Goal: Find contact information: Find contact information

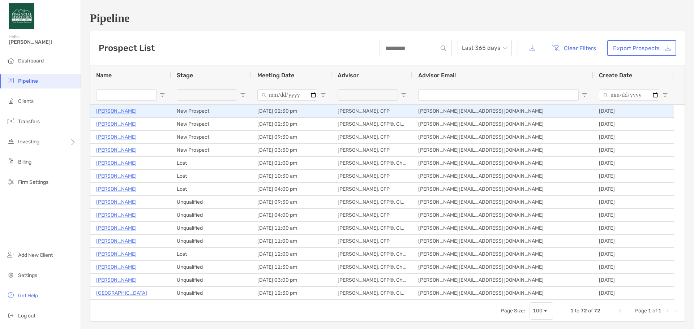
click at [105, 111] on p "[PERSON_NAME]" at bounding box center [116, 111] width 41 height 9
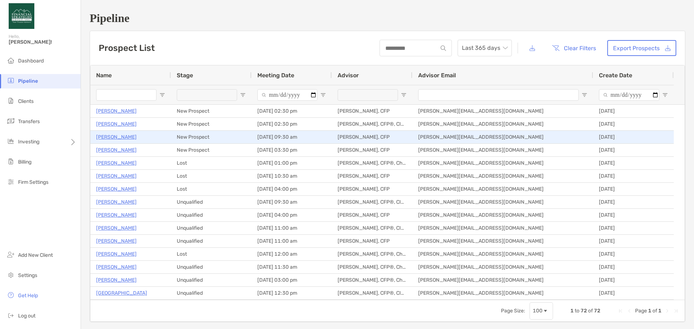
click at [112, 135] on p "David Dooley" at bounding box center [116, 137] width 41 height 9
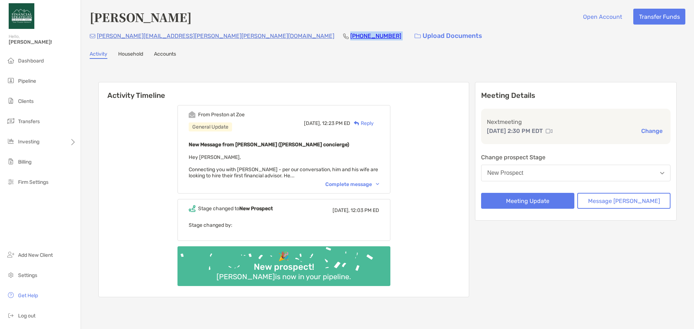
drag, startPoint x: 255, startPoint y: 34, endPoint x: 211, endPoint y: 34, distance: 44.1
click at [211, 34] on div "[PERSON_NAME][EMAIL_ADDRESS][PERSON_NAME][PERSON_NAME][DOMAIN_NAME] [PHONE_NUMB…" at bounding box center [388, 36] width 596 height 16
click at [343, 42] on div "[PHONE_NUMBER]" at bounding box center [372, 36] width 58 height 16
drag, startPoint x: 256, startPoint y: 33, endPoint x: 212, endPoint y: 33, distance: 44.1
click at [212, 33] on div "[PERSON_NAME][EMAIL_ADDRESS][PERSON_NAME][PERSON_NAME][DOMAIN_NAME] [PHONE_NUMB…" at bounding box center [388, 36] width 596 height 16
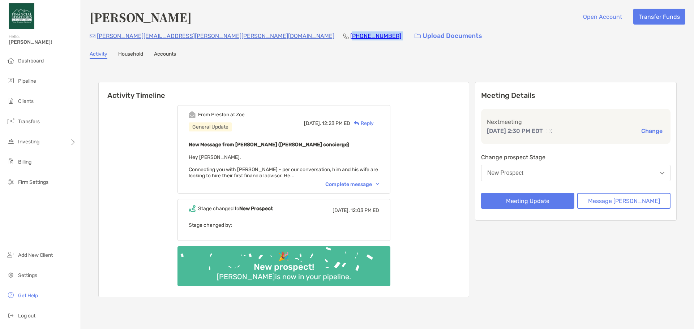
click at [255, 37] on div "[PERSON_NAME][EMAIL_ADDRESS][PERSON_NAME][PERSON_NAME][DOMAIN_NAME] [PHONE_NUMB…" at bounding box center [388, 36] width 596 height 16
click at [342, 184] on div "Complete message" at bounding box center [352, 185] width 54 height 6
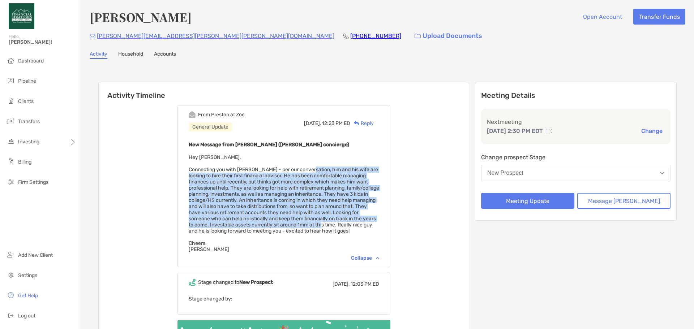
drag, startPoint x: 317, startPoint y: 169, endPoint x: 332, endPoint y: 223, distance: 56.1
click at [332, 223] on span "Hey [PERSON_NAME], Connecting you with [PERSON_NAME] - per our conversation, hi…" at bounding box center [284, 203] width 191 height 98
copy span "him and his wife are looking to hire their first financial advisor. He has been…"
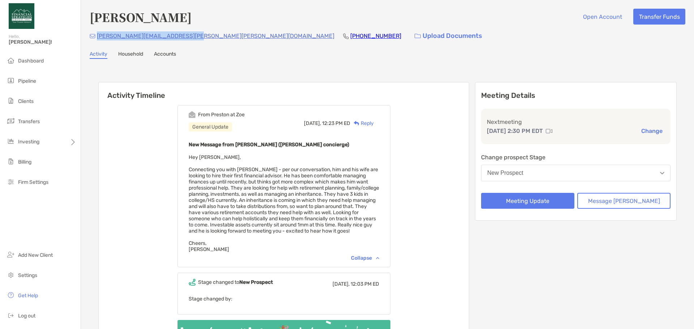
drag, startPoint x: 196, startPoint y: 34, endPoint x: 97, endPoint y: 34, distance: 99.1
click at [97, 34] on div "[PERSON_NAME][EMAIL_ADDRESS][PERSON_NAME][PERSON_NAME][DOMAIN_NAME] [PHONE_NUMB…" at bounding box center [388, 36] width 596 height 16
copy p "[PERSON_NAME][EMAIL_ADDRESS][PERSON_NAME][PERSON_NAME][DOMAIN_NAME]"
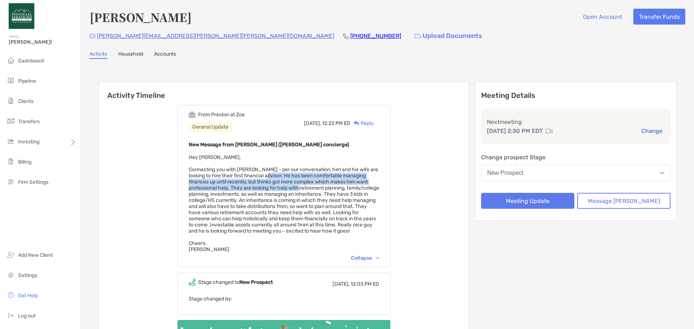
drag, startPoint x: 275, startPoint y: 175, endPoint x: 304, endPoint y: 187, distance: 31.3
click at [304, 187] on span "Hey [PERSON_NAME], Connecting you with [PERSON_NAME] - per our conversation, hi…" at bounding box center [284, 203] width 191 height 98
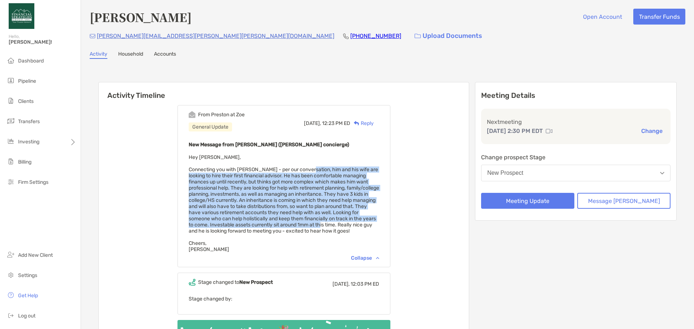
drag, startPoint x: 317, startPoint y: 170, endPoint x: 331, endPoint y: 224, distance: 56.2
click at [331, 224] on span "Hey [PERSON_NAME], Connecting you with [PERSON_NAME] - per our conversation, hi…" at bounding box center [284, 203] width 191 height 98
copy span "him and his wife are looking to hire their first financial advisor. He has been…"
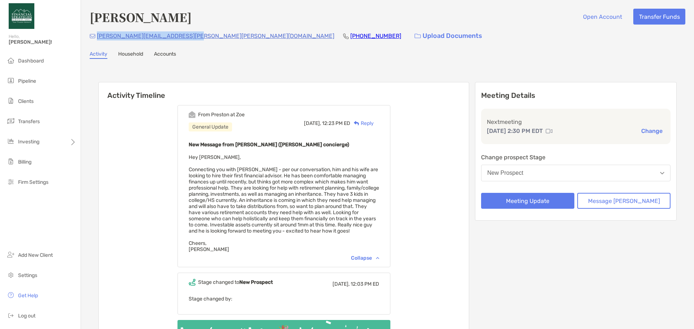
drag, startPoint x: 193, startPoint y: 34, endPoint x: 98, endPoint y: 36, distance: 94.8
click at [98, 36] on div "[PERSON_NAME][EMAIL_ADDRESS][PERSON_NAME][PERSON_NAME][DOMAIN_NAME] [PHONE_NUMB…" at bounding box center [388, 36] width 596 height 16
copy p "[PERSON_NAME][EMAIL_ADDRESS][PERSON_NAME][PERSON_NAME][DOMAIN_NAME]"
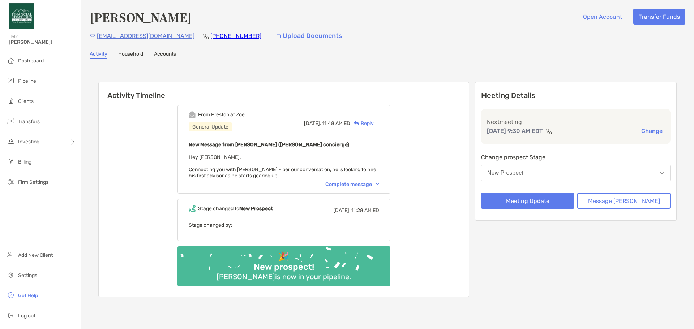
click at [350, 185] on div "Complete message" at bounding box center [352, 185] width 54 height 6
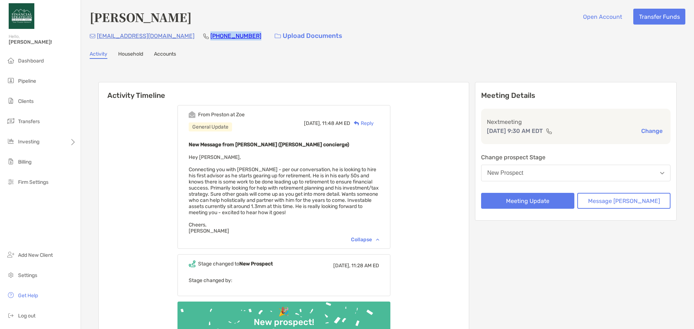
drag, startPoint x: 212, startPoint y: 35, endPoint x: 171, endPoint y: 37, distance: 40.5
click at [169, 38] on div "dfdooley@gmail.com (248) 318-7542 Upload Documents" at bounding box center [388, 36] width 596 height 16
copy link "(248) 318-7542"
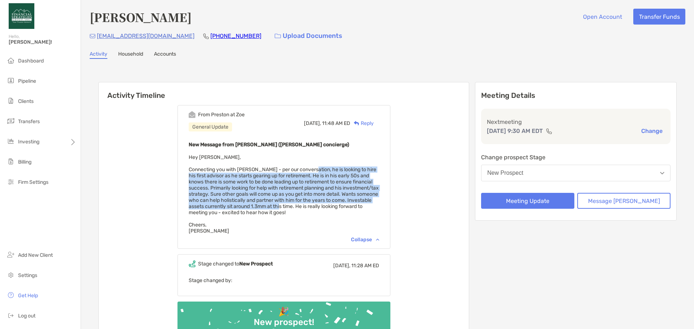
drag, startPoint x: 318, startPoint y: 169, endPoint x: 370, endPoint y: 206, distance: 63.7
click at [370, 206] on span "Hey Brandon, Connecting you with David - per our conversation, he is looking to…" at bounding box center [284, 194] width 190 height 80
copy span "he is looking to hire his first advisor as he starts gearing up for retirement.…"
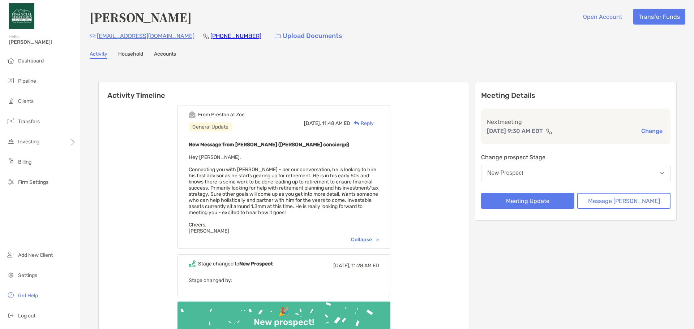
click at [469, 146] on div "From Preston at Zoe General Update Today, 11:48 AM ED Reply New Message from Pr…" at bounding box center [284, 226] width 370 height 253
drag, startPoint x: 155, startPoint y: 37, endPoint x: 98, endPoint y: 35, distance: 57.5
click at [98, 35] on div "dfdooley@gmail.com (248) 318-7542 Upload Documents" at bounding box center [388, 36] width 596 height 16
copy p "dfdooley@gmail.com"
drag, startPoint x: 213, startPoint y: 32, endPoint x: 169, endPoint y: 34, distance: 43.4
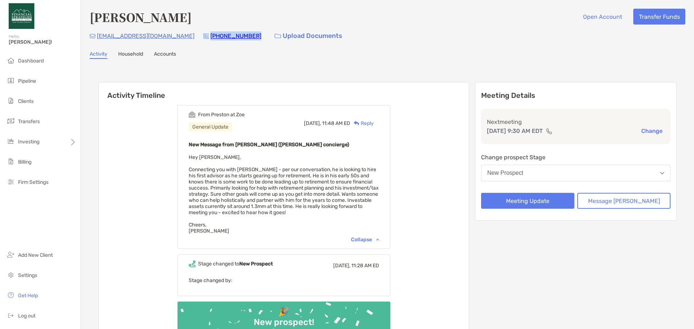
click at [167, 34] on div "dfdooley@gmail.com (248) 318-7542 Upload Documents" at bounding box center [388, 36] width 596 height 16
copy div "(248) 318-7542"
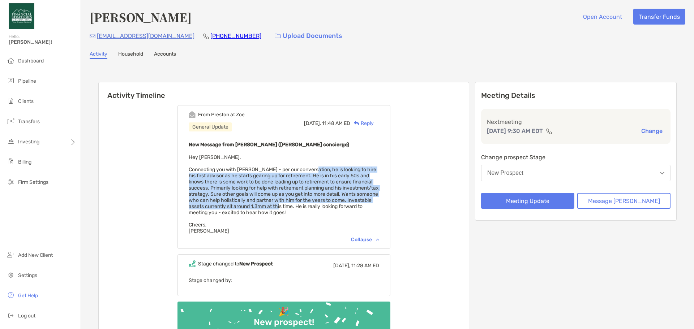
drag, startPoint x: 318, startPoint y: 169, endPoint x: 369, endPoint y: 206, distance: 63.4
click at [369, 206] on span "Hey Brandon, Connecting you with David - per our conversation, he is looking to…" at bounding box center [284, 194] width 190 height 80
copy span "he is looking to hire his first advisor as he starts gearing up for retirement.…"
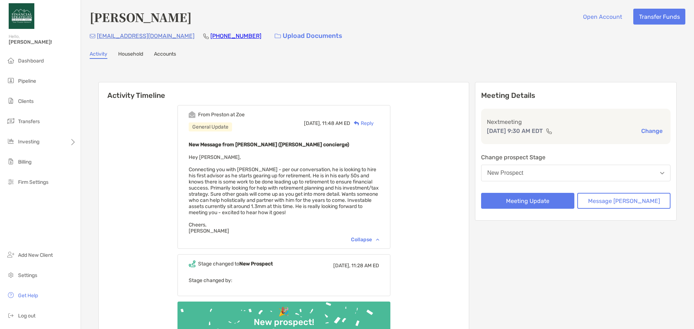
click at [425, 208] on div "From Preston at Zoe General Update Today, 11:48 AM ED Reply New Message from Pr…" at bounding box center [284, 226] width 370 height 253
